Goal: Task Accomplishment & Management: Use online tool/utility

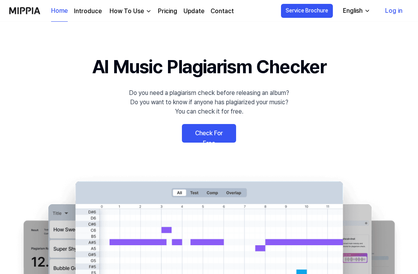
click at [218, 132] on link "Check For Free" at bounding box center [209, 133] width 54 height 19
click at [198, 132] on link "Check For Free" at bounding box center [209, 133] width 54 height 19
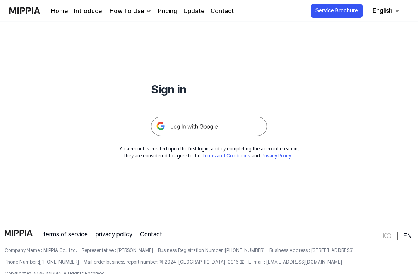
scroll to position [55, 0]
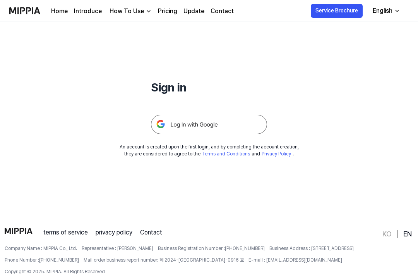
click at [226, 127] on img at bounding box center [209, 124] width 116 height 19
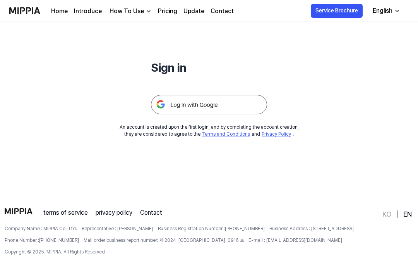
scroll to position [82, 0]
